Goal: Information Seeking & Learning: Learn about a topic

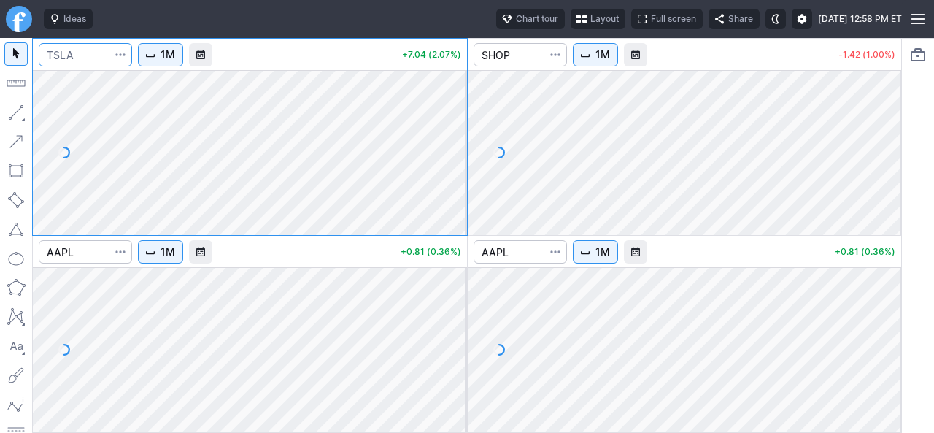
click at [79, 53] on input "Search" at bounding box center [85, 54] width 93 height 23
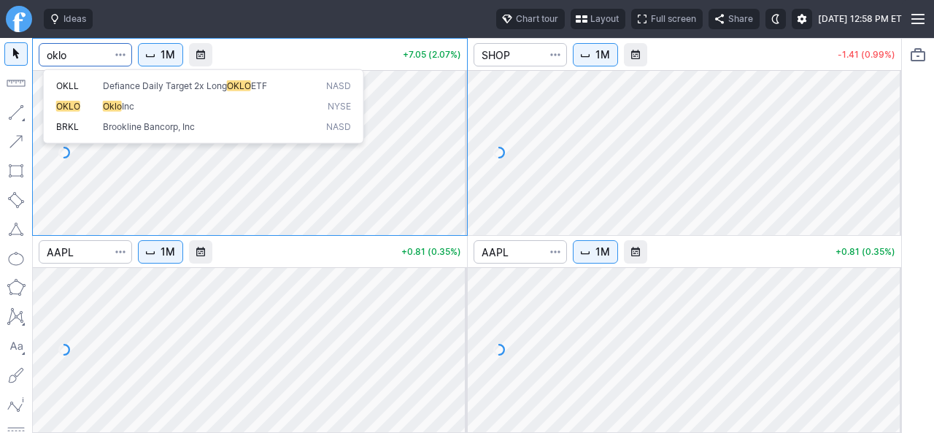
type input "oklo"
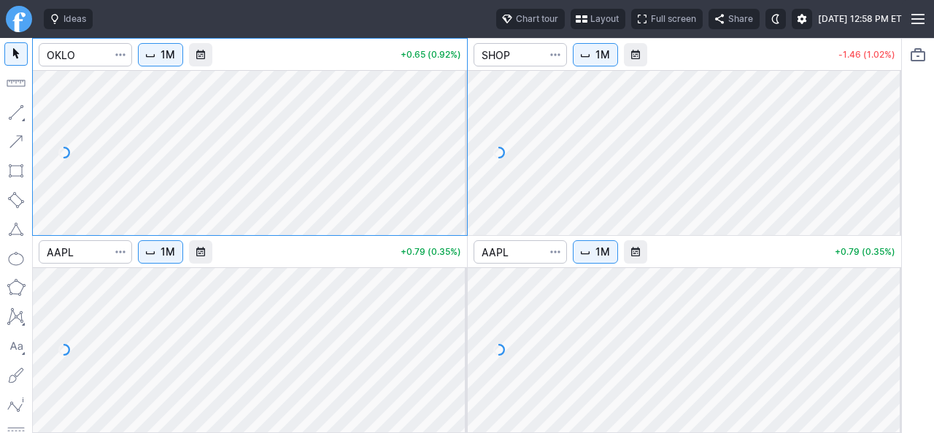
drag, startPoint x: 536, startPoint y: 23, endPoint x: 549, endPoint y: 12, distance: 16.1
drag, startPoint x: 549, startPoint y: 12, endPoint x: 550, endPoint y: 20, distance: 7.4
click at [590, 20] on span "Layout" at bounding box center [604, 19] width 28 height 15
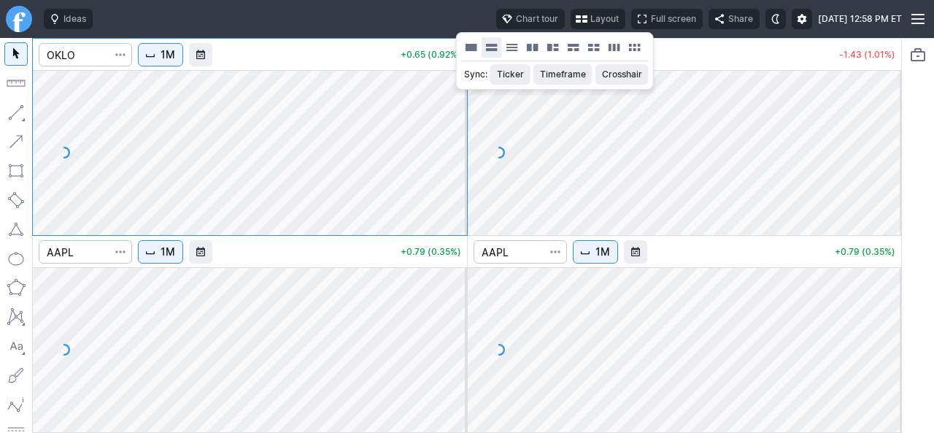
click at [492, 47] on button "Layout" at bounding box center [492, 47] width 20 height 20
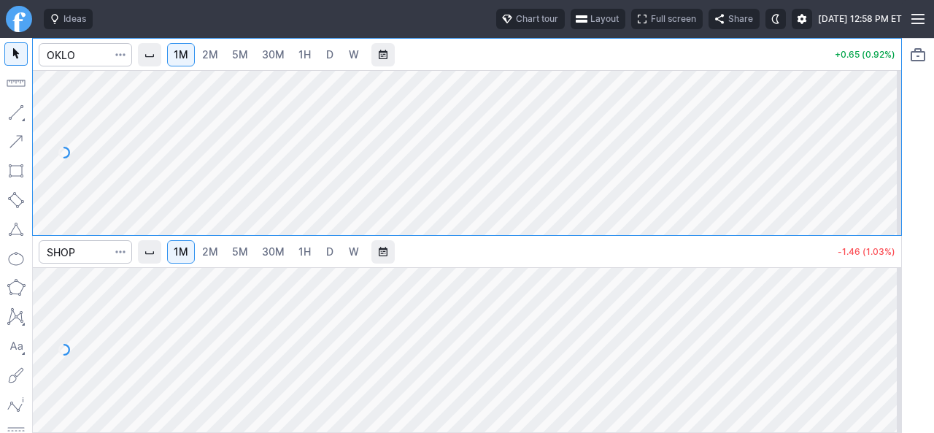
click at [571, 15] on button "Layout" at bounding box center [598, 19] width 55 height 20
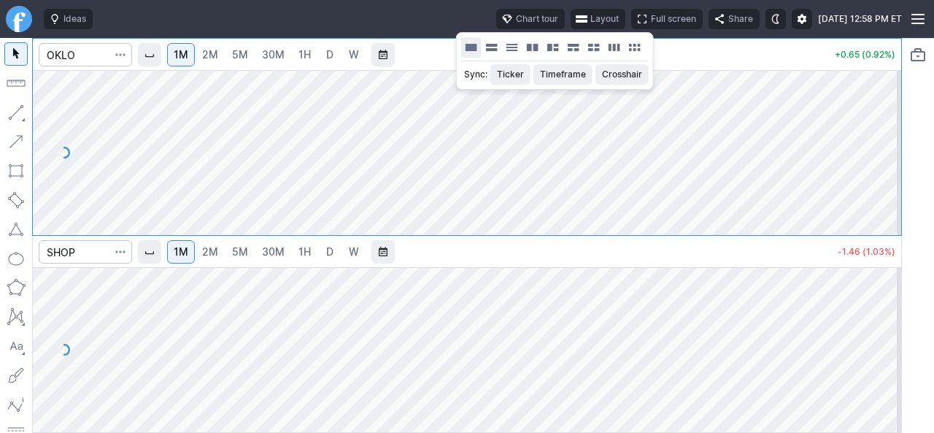
click at [474, 50] on button "Layout" at bounding box center [471, 47] width 20 height 20
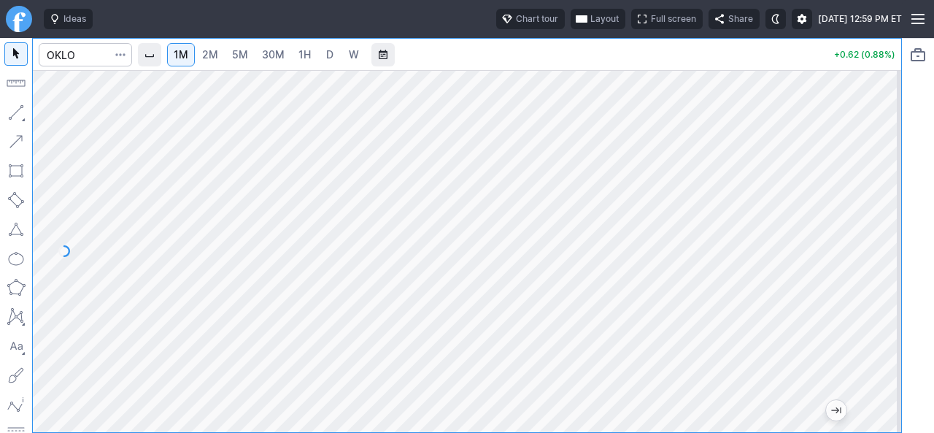
click at [221, 50] on link "2M" at bounding box center [210, 54] width 29 height 23
click at [188, 58] on span "2M" at bounding box center [182, 54] width 16 height 12
click at [152, 59] on span "Interval" at bounding box center [150, 55] width 12 height 12
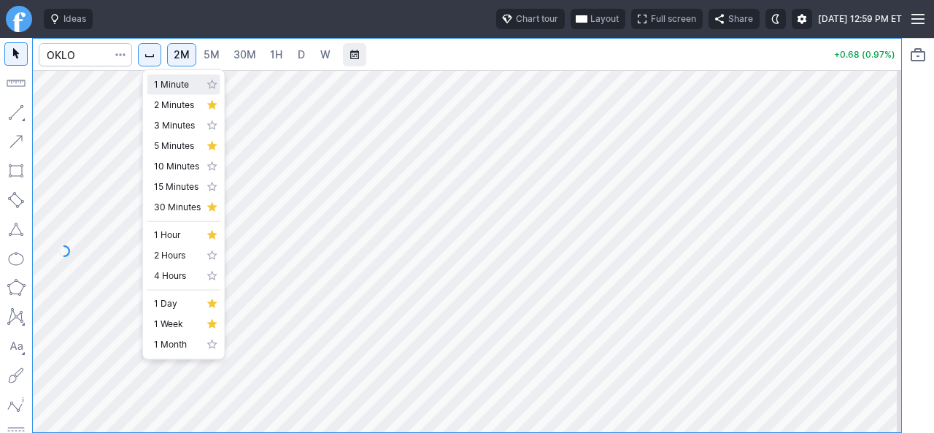
click at [159, 84] on span "1 Minute" at bounding box center [177, 84] width 47 height 15
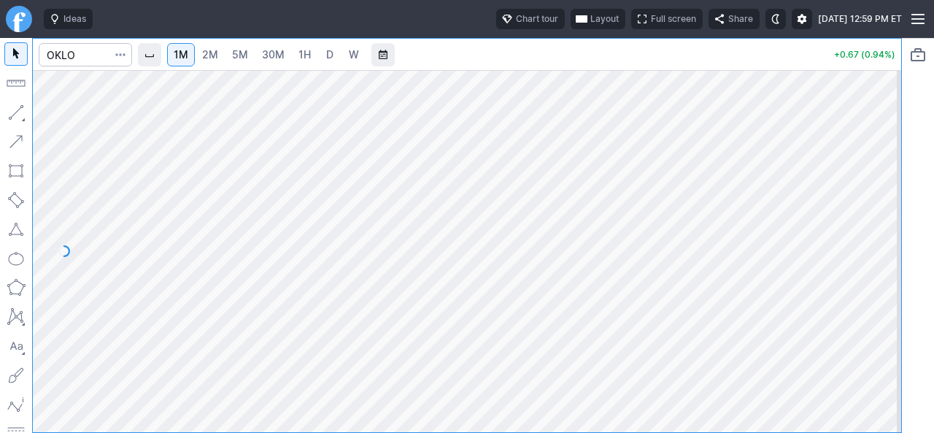
click at [218, 58] on span "2M" at bounding box center [210, 54] width 16 height 12
click at [185, 58] on span "2M" at bounding box center [182, 54] width 16 height 12
click at [155, 58] on span "Interval" at bounding box center [150, 55] width 12 height 12
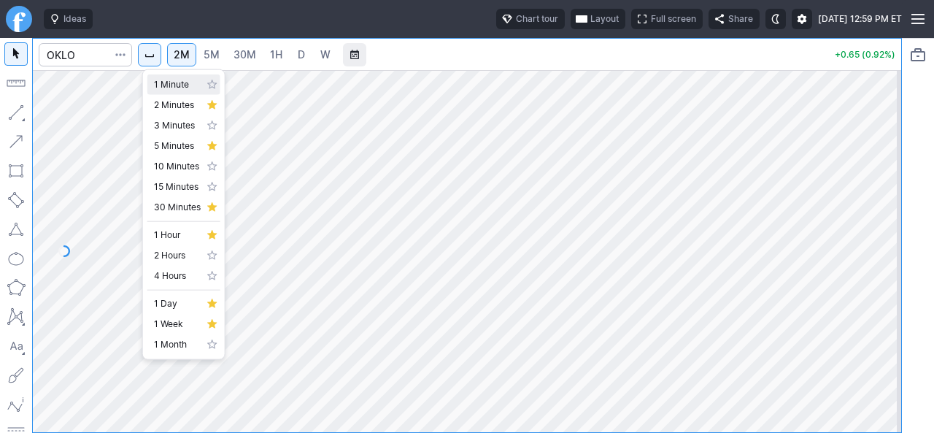
click at [165, 87] on span "1 Minute" at bounding box center [177, 84] width 47 height 15
